Goal: Check status: Check status

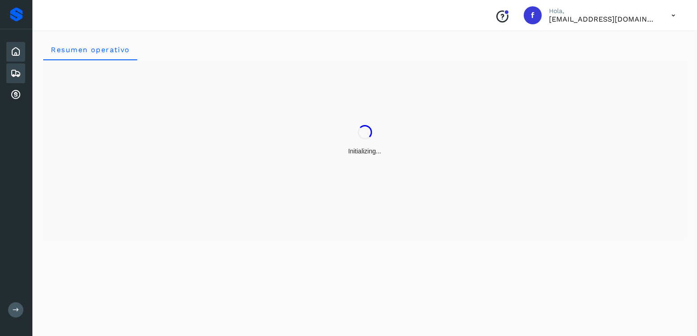
click at [14, 75] on icon at bounding box center [15, 73] width 11 height 11
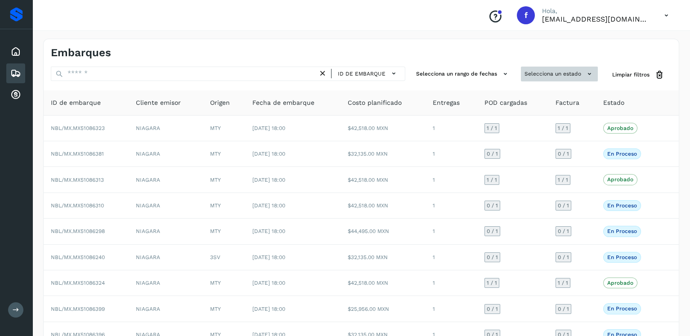
click at [539, 74] on button "Selecciona un estado" at bounding box center [559, 74] width 77 height 15
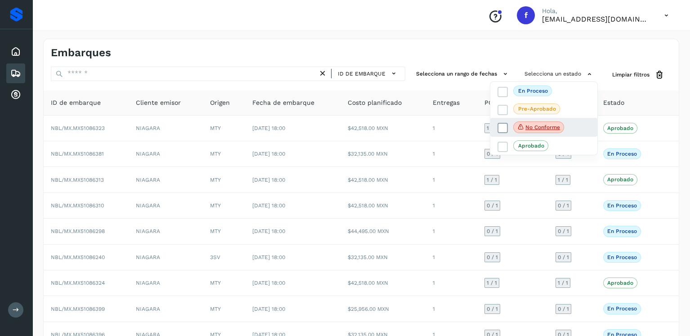
click at [508, 127] on label "No conforme" at bounding box center [531, 127] width 67 height 12
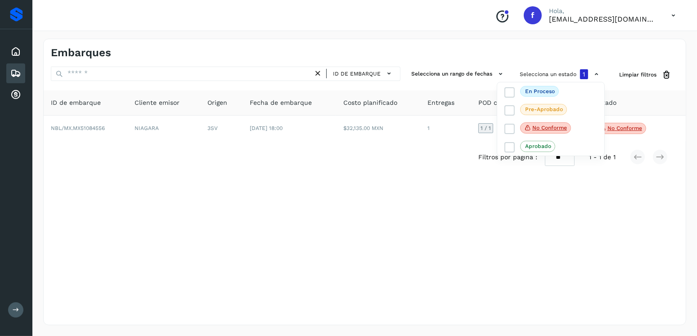
drag, startPoint x: 306, startPoint y: 236, endPoint x: 310, endPoint y: 231, distance: 6.7
click at [306, 235] on div at bounding box center [348, 168] width 697 height 336
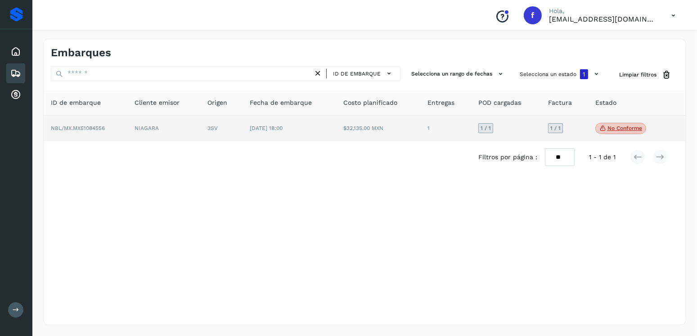
click at [616, 126] on p "No conforme" at bounding box center [624, 128] width 35 height 6
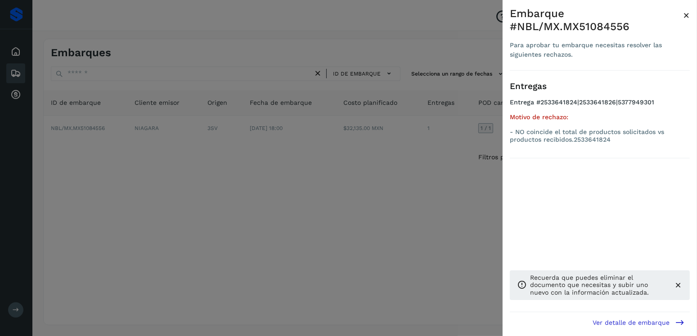
click at [239, 248] on div at bounding box center [348, 168] width 697 height 336
